Goal: Task Accomplishment & Management: Use online tool/utility

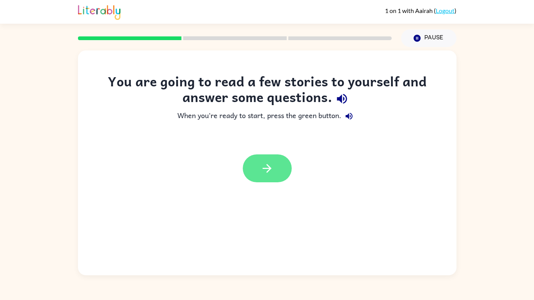
click at [274, 171] on button "button" at bounding box center [267, 168] width 49 height 28
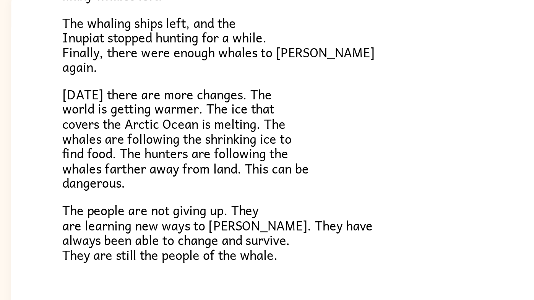
scroll to position [251, 0]
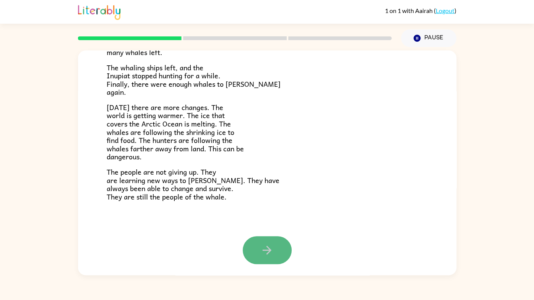
click at [266, 249] on icon "button" at bounding box center [266, 250] width 9 height 9
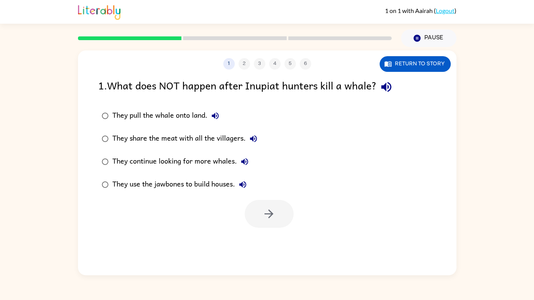
scroll to position [0, 0]
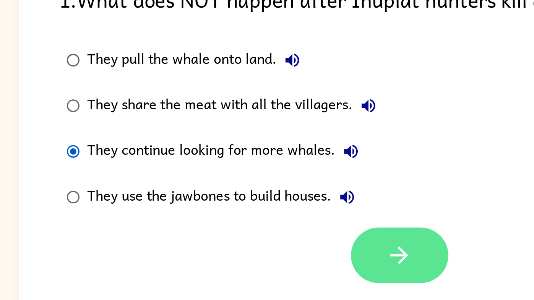
click at [258, 215] on button "button" at bounding box center [268, 214] width 49 height 28
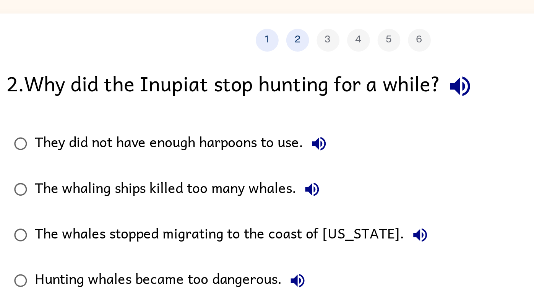
click at [251, 139] on icon "button" at bounding box center [251, 138] width 7 height 7
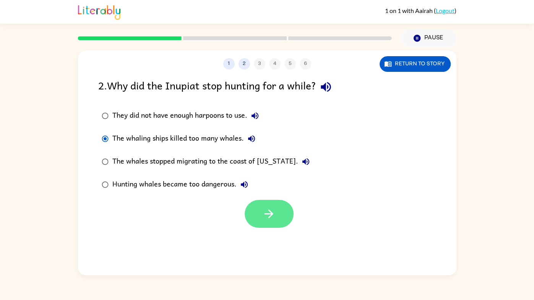
click at [272, 217] on icon "button" at bounding box center [268, 213] width 13 height 13
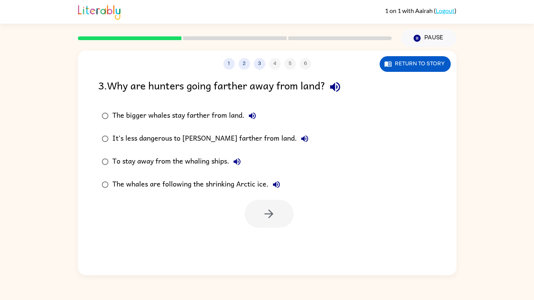
click at [338, 87] on icon "button" at bounding box center [334, 86] width 13 height 13
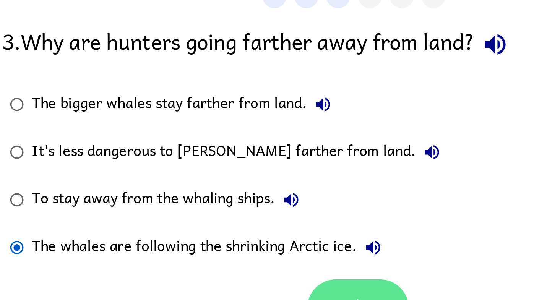
click at [267, 204] on button "button" at bounding box center [268, 214] width 49 height 28
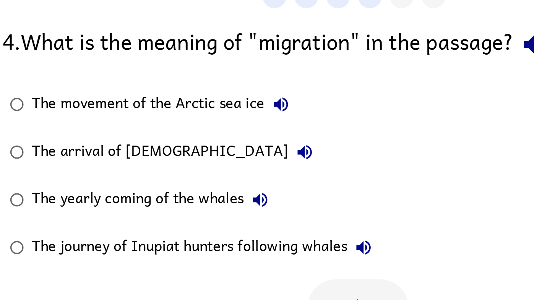
click at [231, 113] on icon "button" at bounding box center [231, 115] width 9 height 9
click at [239, 139] on icon "button" at bounding box center [243, 138] width 9 height 9
click at [222, 161] on icon "button" at bounding box center [221, 161] width 7 height 7
click at [273, 185] on icon "button" at bounding box center [271, 184] width 9 height 9
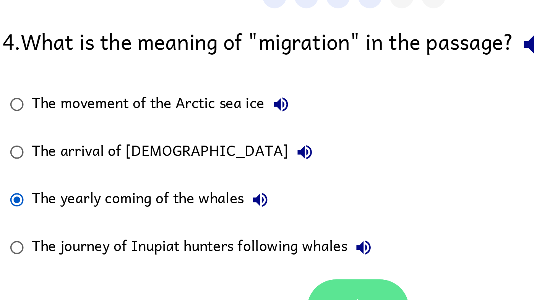
click at [263, 204] on button "button" at bounding box center [268, 214] width 49 height 28
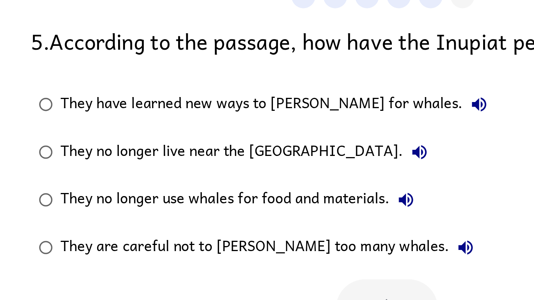
click at [303, 184] on icon "button" at bounding box center [306, 184] width 7 height 7
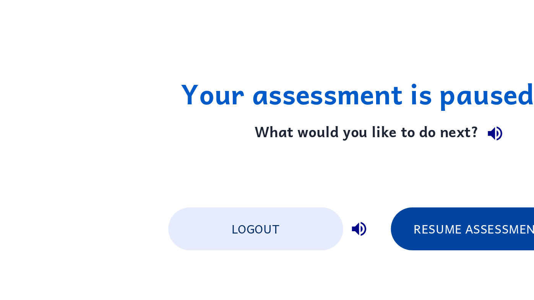
click at [304, 177] on button "Resume Assessment" at bounding box center [313, 175] width 84 height 21
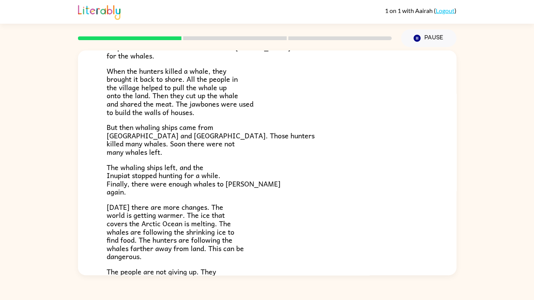
scroll to position [251, 0]
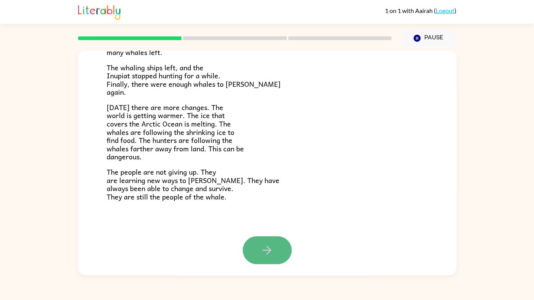
click at [277, 252] on button "button" at bounding box center [267, 250] width 49 height 28
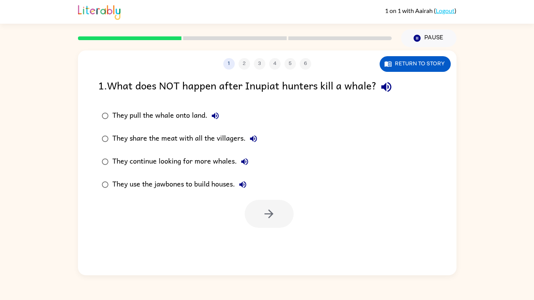
scroll to position [0, 0]
click at [244, 162] on icon "button" at bounding box center [244, 161] width 7 height 7
click at [164, 161] on div "They continue looking for more whales." at bounding box center [182, 161] width 140 height 15
click at [264, 210] on icon "button" at bounding box center [268, 213] width 13 height 13
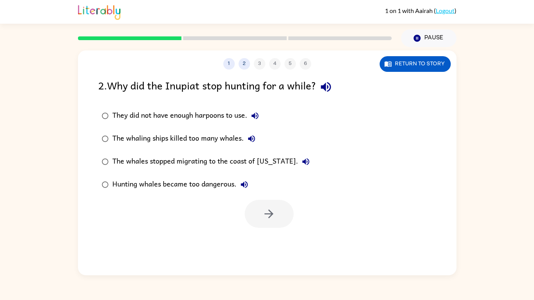
click at [241, 137] on div "The whaling ships killed too many whales." at bounding box center [185, 138] width 147 height 15
click at [273, 217] on icon "button" at bounding box center [268, 213] width 13 height 13
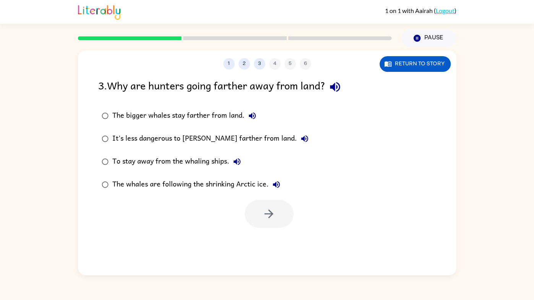
click at [155, 163] on div "To stay away from the whaling ships." at bounding box center [178, 161] width 132 height 15
click at [269, 215] on icon "button" at bounding box center [268, 213] width 13 height 13
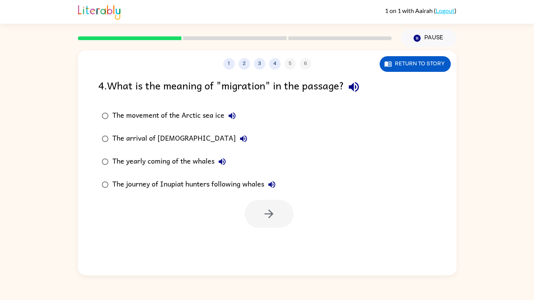
click at [171, 162] on div "The yearly coming of the whales" at bounding box center [170, 161] width 117 height 15
click at [272, 220] on button "button" at bounding box center [268, 214] width 49 height 28
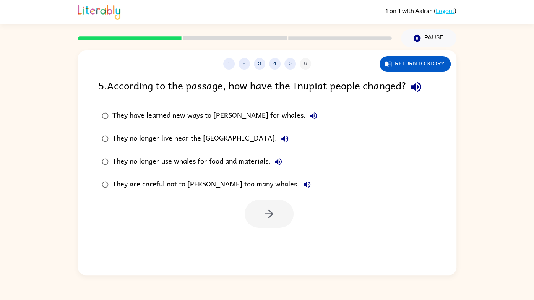
click at [143, 186] on div "They are careful not to [PERSON_NAME] too many whales." at bounding box center [213, 184] width 202 height 15
click at [261, 205] on button "button" at bounding box center [268, 214] width 49 height 28
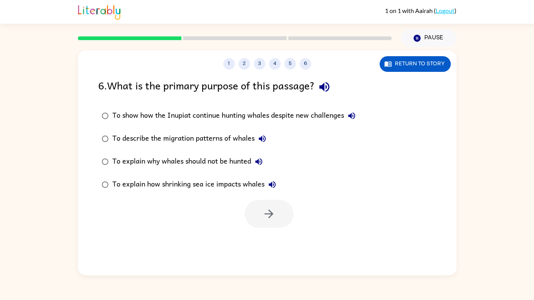
click at [332, 94] on button "button" at bounding box center [323, 86] width 19 height 19
click at [281, 115] on div "To show how the Inupiat continue hunting whales despite new challenges" at bounding box center [235, 115] width 247 height 15
click at [261, 218] on button "button" at bounding box center [268, 214] width 49 height 28
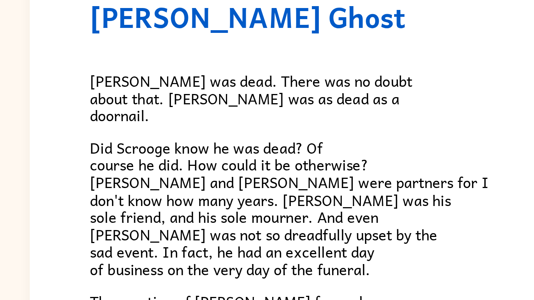
scroll to position [16, 0]
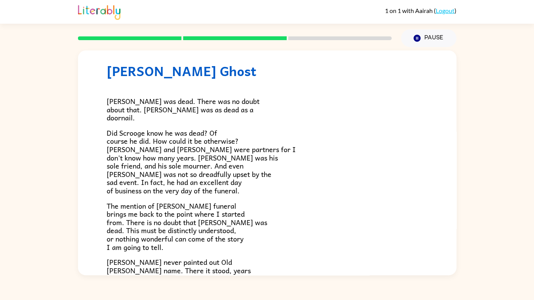
click at [353, 277] on div "1 on 1 with [PERSON_NAME] ( Logout ) Pause Pause [PERSON_NAME] Ghost [PERSON_NA…" at bounding box center [267, 150] width 534 height 300
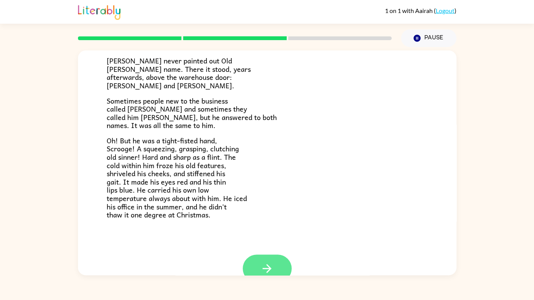
scroll to position [236, 0]
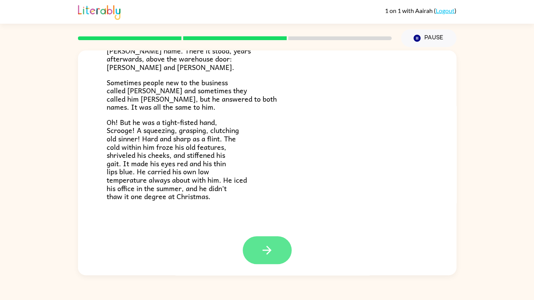
click at [281, 256] on button "button" at bounding box center [267, 250] width 49 height 28
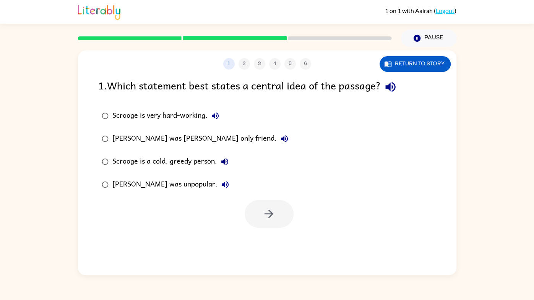
scroll to position [0, 0]
click at [395, 90] on icon "button" at bounding box center [389, 86] width 13 height 13
click at [212, 116] on icon "button" at bounding box center [215, 115] width 7 height 7
click at [280, 135] on icon "button" at bounding box center [284, 138] width 9 height 9
click at [224, 160] on icon "button" at bounding box center [224, 161] width 7 height 7
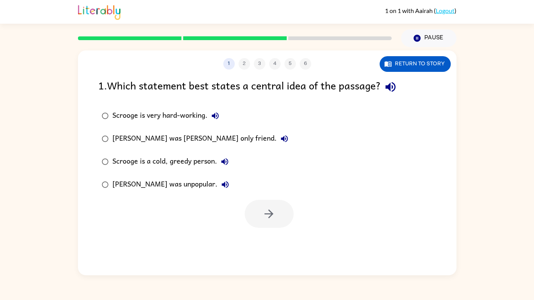
click at [222, 184] on icon "button" at bounding box center [225, 184] width 7 height 7
click at [167, 139] on div "[PERSON_NAME] was [PERSON_NAME] only friend." at bounding box center [202, 138] width 180 height 15
click at [264, 219] on icon "button" at bounding box center [268, 213] width 13 height 13
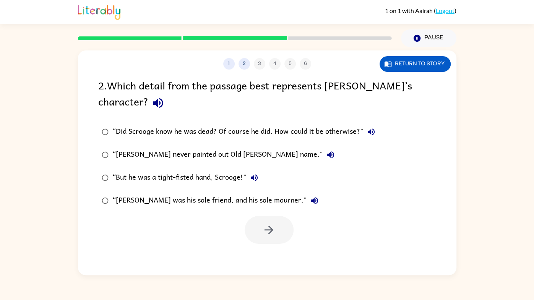
click at [153, 104] on icon "button" at bounding box center [158, 103] width 10 height 10
click at [373, 131] on icon "button" at bounding box center [370, 131] width 7 height 7
click at [326, 154] on icon "button" at bounding box center [330, 154] width 9 height 9
click at [258, 179] on icon "button" at bounding box center [253, 177] width 9 height 9
click at [259, 180] on icon "button" at bounding box center [253, 177] width 9 height 9
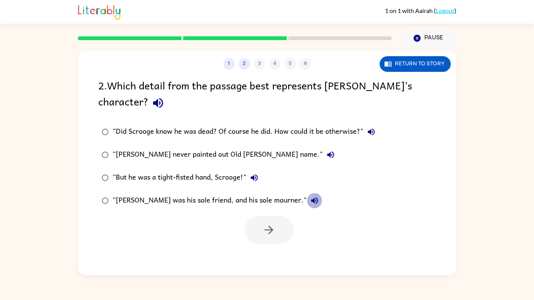
click at [307, 200] on button "“[PERSON_NAME] was his sole friend, and his sole mourner."" at bounding box center [314, 200] width 15 height 15
click at [251, 202] on div "“[PERSON_NAME] was his sole friend, and his sole mourner."" at bounding box center [217, 200] width 210 height 15
click at [261, 225] on button "button" at bounding box center [268, 230] width 49 height 28
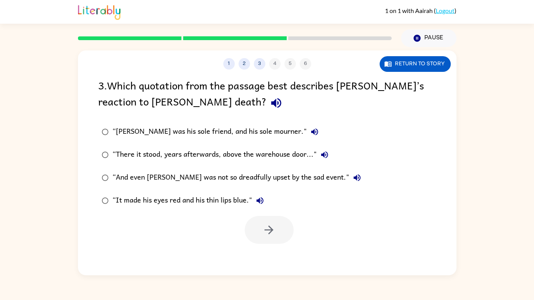
click at [269, 98] on icon "button" at bounding box center [275, 102] width 13 height 13
click at [310, 130] on icon "button" at bounding box center [314, 131] width 9 height 9
click at [328, 156] on button "“There it stood, years afterwards, above the warehouse door..."" at bounding box center [324, 154] width 15 height 15
click at [352, 173] on icon "button" at bounding box center [356, 177] width 9 height 9
click at [321, 152] on icon "button" at bounding box center [324, 154] width 9 height 9
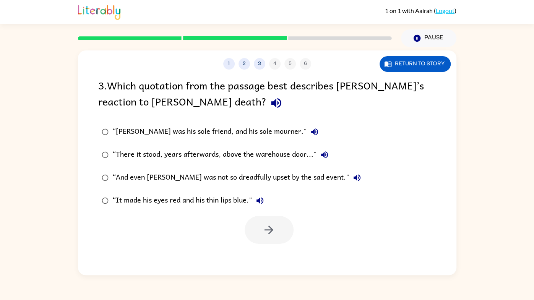
click at [353, 177] on icon "button" at bounding box center [356, 177] width 7 height 7
click at [261, 200] on icon "button" at bounding box center [259, 200] width 7 height 7
click at [260, 199] on icon "button" at bounding box center [259, 200] width 9 height 9
click at [226, 202] on div "“It made his eyes red and his thin lips blue."" at bounding box center [189, 200] width 155 height 15
click at [263, 220] on button "button" at bounding box center [268, 230] width 49 height 28
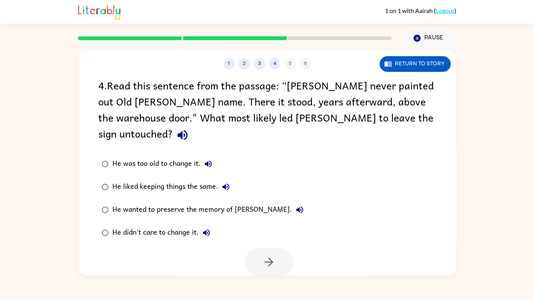
click at [192, 125] on button "button" at bounding box center [182, 134] width 19 height 19
click at [206, 160] on icon "button" at bounding box center [208, 163] width 7 height 7
click at [226, 179] on button "He liked keeping things the same." at bounding box center [225, 186] width 15 height 15
click at [296, 206] on icon "button" at bounding box center [299, 209] width 7 height 7
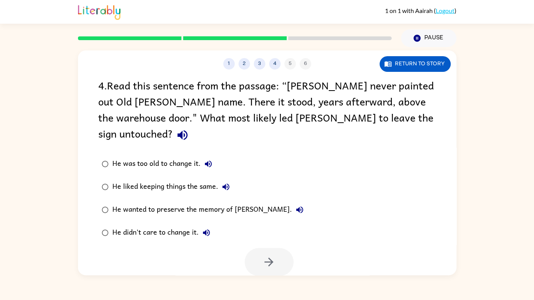
click at [202, 228] on icon "button" at bounding box center [206, 232] width 9 height 9
click at [221, 202] on div "He wanted to preserve the memory of [PERSON_NAME]." at bounding box center [209, 209] width 195 height 15
click at [265, 255] on icon "button" at bounding box center [268, 261] width 13 height 13
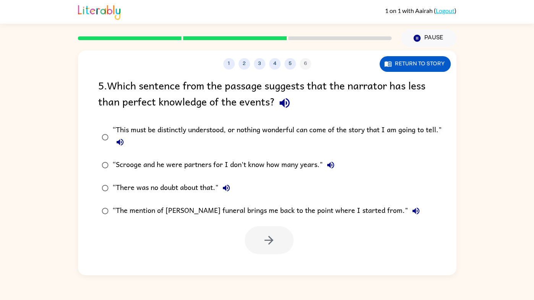
click at [296, 106] on div "5 . Which sentence from the passage suggests that the narrator has less than pe…" at bounding box center [267, 95] width 338 height 36
click at [285, 98] on icon "button" at bounding box center [284, 102] width 13 height 13
click at [119, 144] on icon "button" at bounding box center [119, 142] width 7 height 7
click at [336, 167] on button "“Scrooge and he were partners for I don't know how many years."" at bounding box center [330, 164] width 15 height 15
click at [227, 186] on icon "button" at bounding box center [226, 187] width 9 height 9
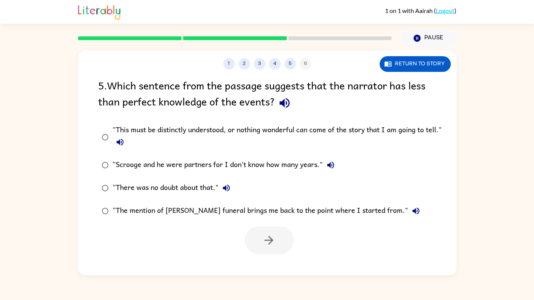
click at [412, 210] on icon "button" at bounding box center [415, 210] width 7 height 7
click at [287, 100] on icon "button" at bounding box center [284, 103] width 10 height 10
click at [126, 141] on button "“This must be distinctly understood, or nothing wonderful can come of the story…" at bounding box center [119, 141] width 15 height 15
click at [290, 240] on div at bounding box center [268, 240] width 49 height 28
click at [280, 241] on div at bounding box center [268, 240] width 49 height 28
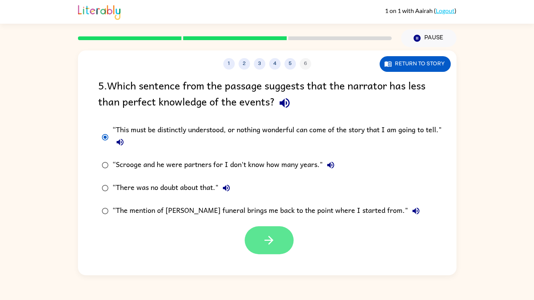
click at [259, 248] on button "button" at bounding box center [268, 240] width 49 height 28
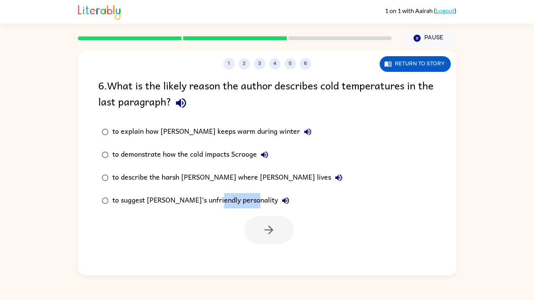
click at [259, 248] on div "1 2 3 4 5 6 Return to story 6 . What is the likely reason the author describes …" at bounding box center [267, 162] width 378 height 225
click at [338, 187] on div "to explain how [PERSON_NAME] keeps warm during winter to demonstrate how the co…" at bounding box center [277, 166] width 358 height 92
click at [188, 105] on icon "button" at bounding box center [180, 102] width 13 height 13
click at [304, 133] on icon "button" at bounding box center [307, 131] width 7 height 7
click at [267, 155] on icon "button" at bounding box center [264, 154] width 7 height 7
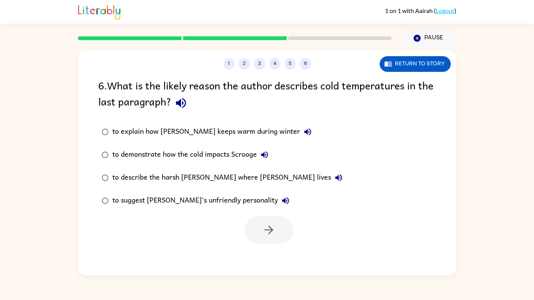
click at [334, 174] on icon "button" at bounding box center [338, 177] width 9 height 9
click at [278, 205] on button "to suggest [PERSON_NAME]’s unfriendly personality" at bounding box center [285, 200] width 15 height 15
click at [190, 204] on div "to suggest [PERSON_NAME]’s unfriendly personality" at bounding box center [202, 200] width 181 height 15
click at [271, 235] on icon "button" at bounding box center [268, 229] width 13 height 13
